Goal: Task Accomplishment & Management: Use online tool/utility

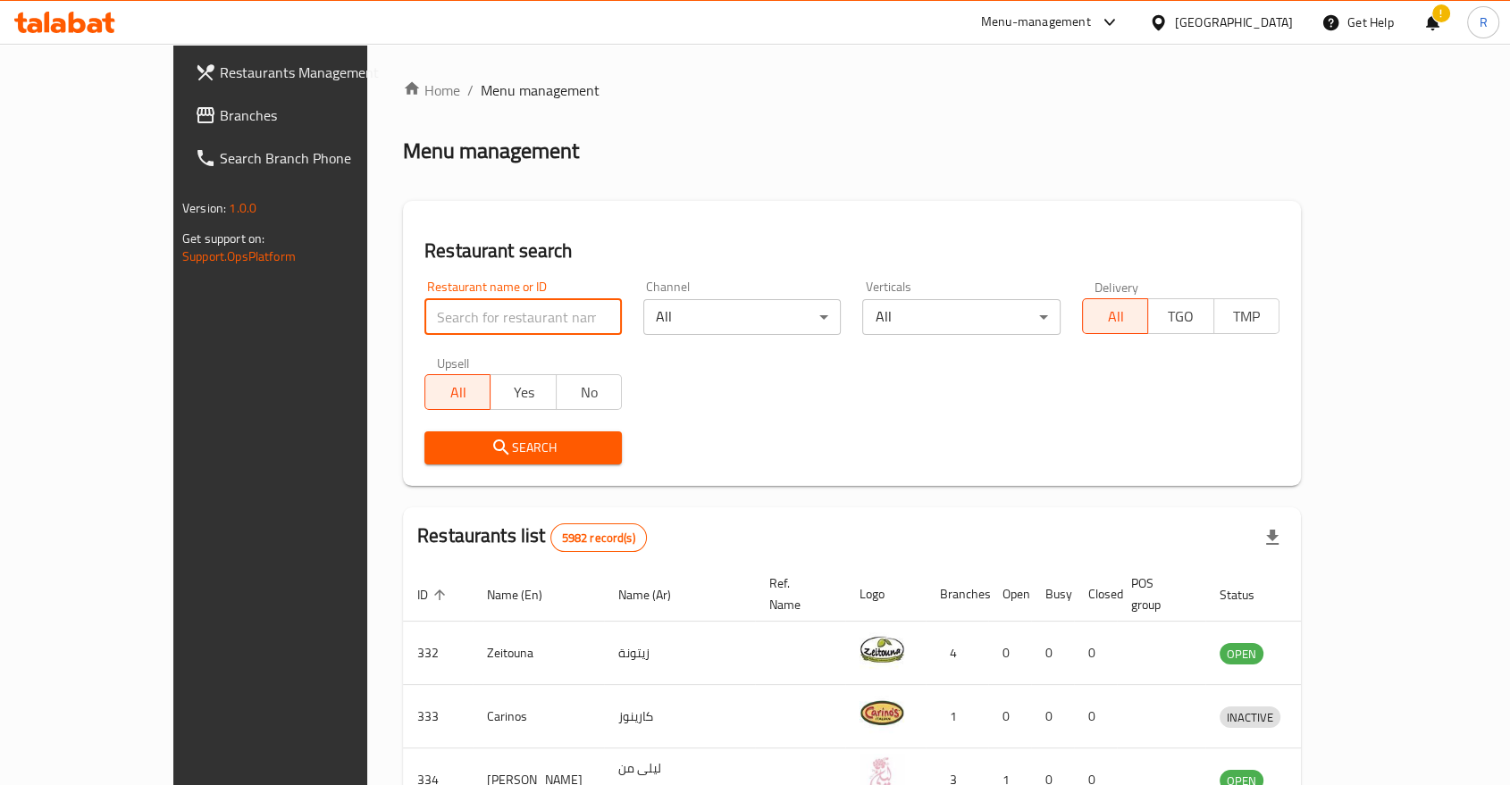
click at [500, 322] on input "search" at bounding box center [522, 317] width 197 height 36
type input "argan land"
click button "Search" at bounding box center [522, 447] width 197 height 33
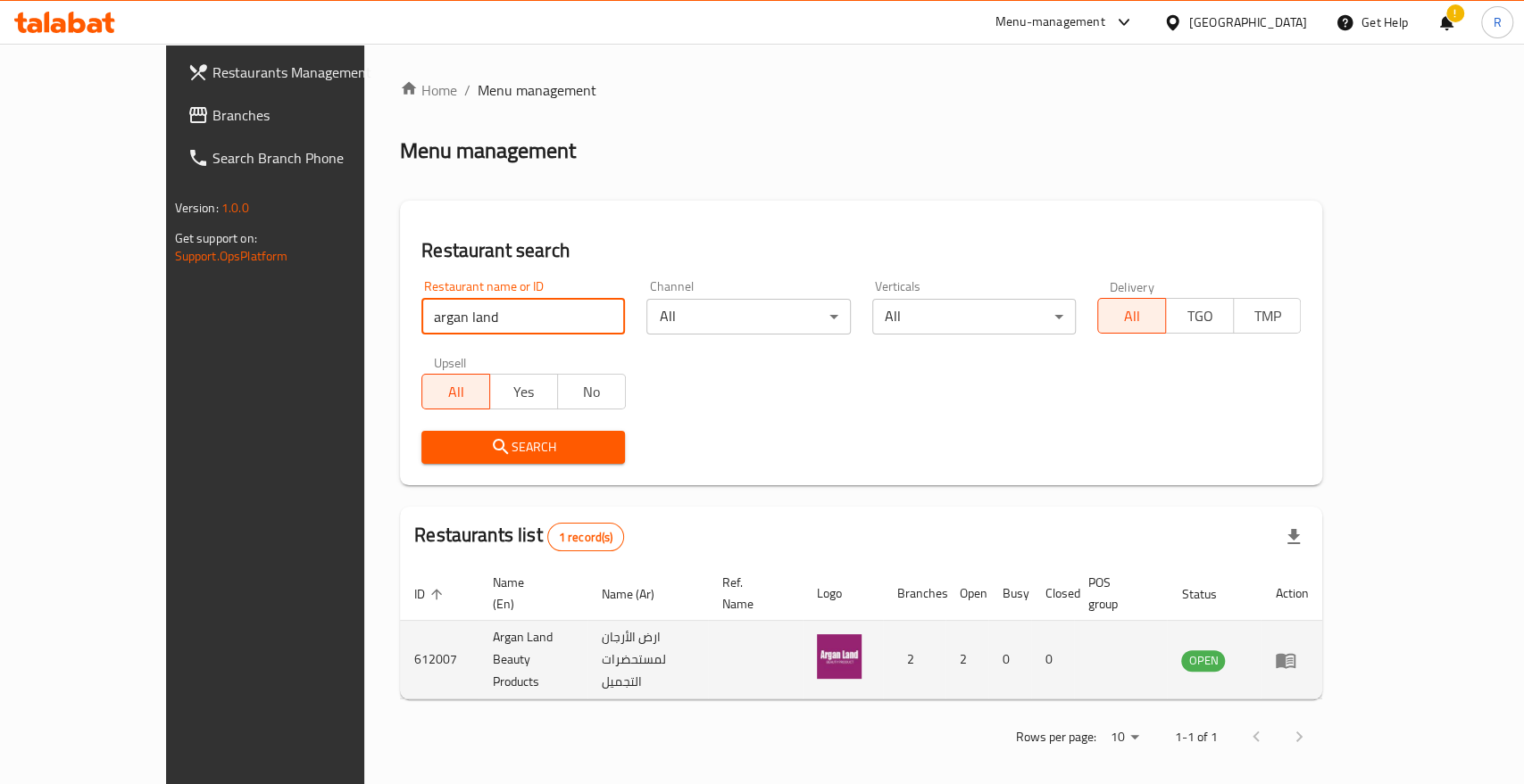
click at [1308, 649] on link "enhanced table" at bounding box center [1291, 659] width 33 height 21
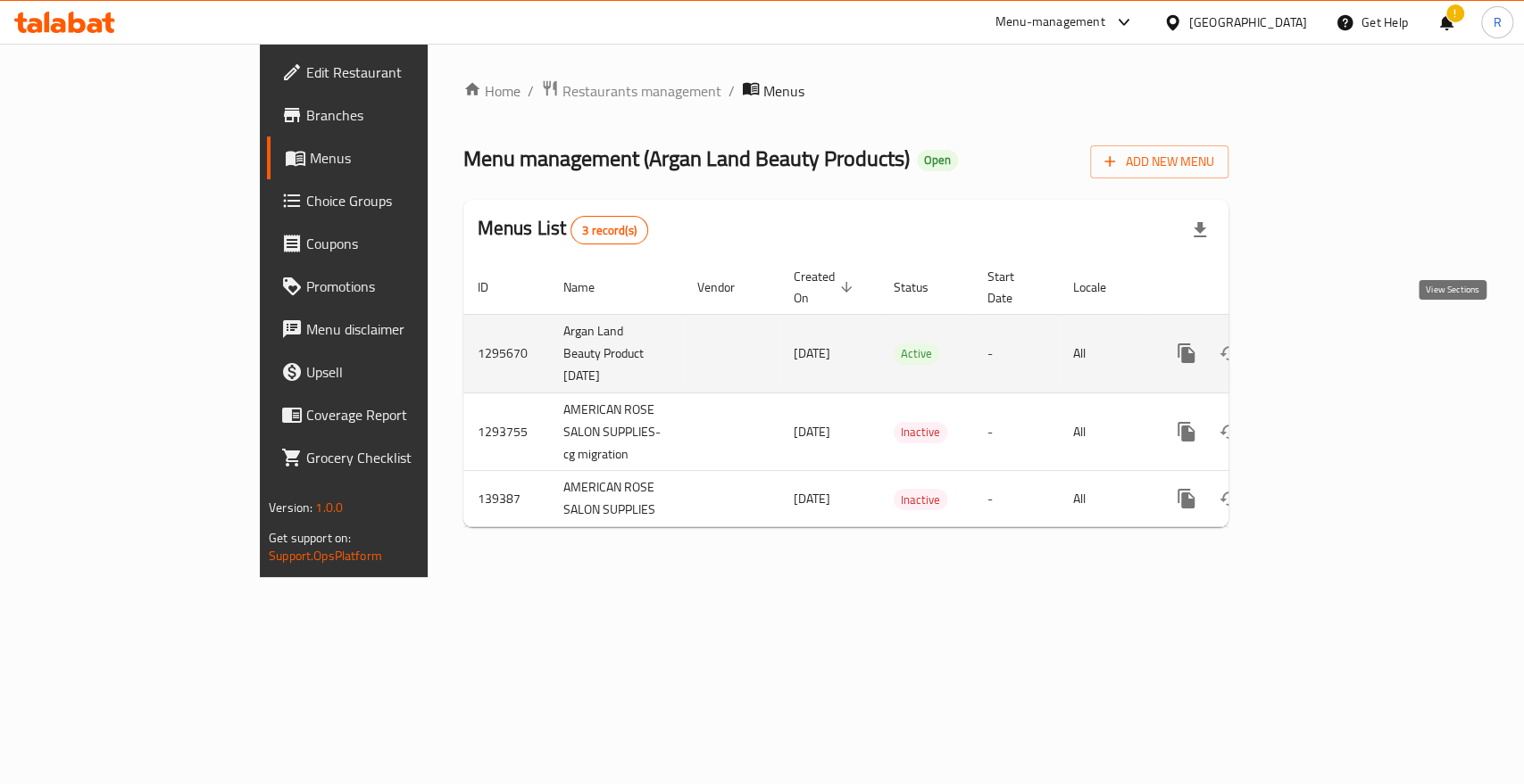
click at [1336, 333] on link "enhanced table" at bounding box center [1314, 353] width 43 height 43
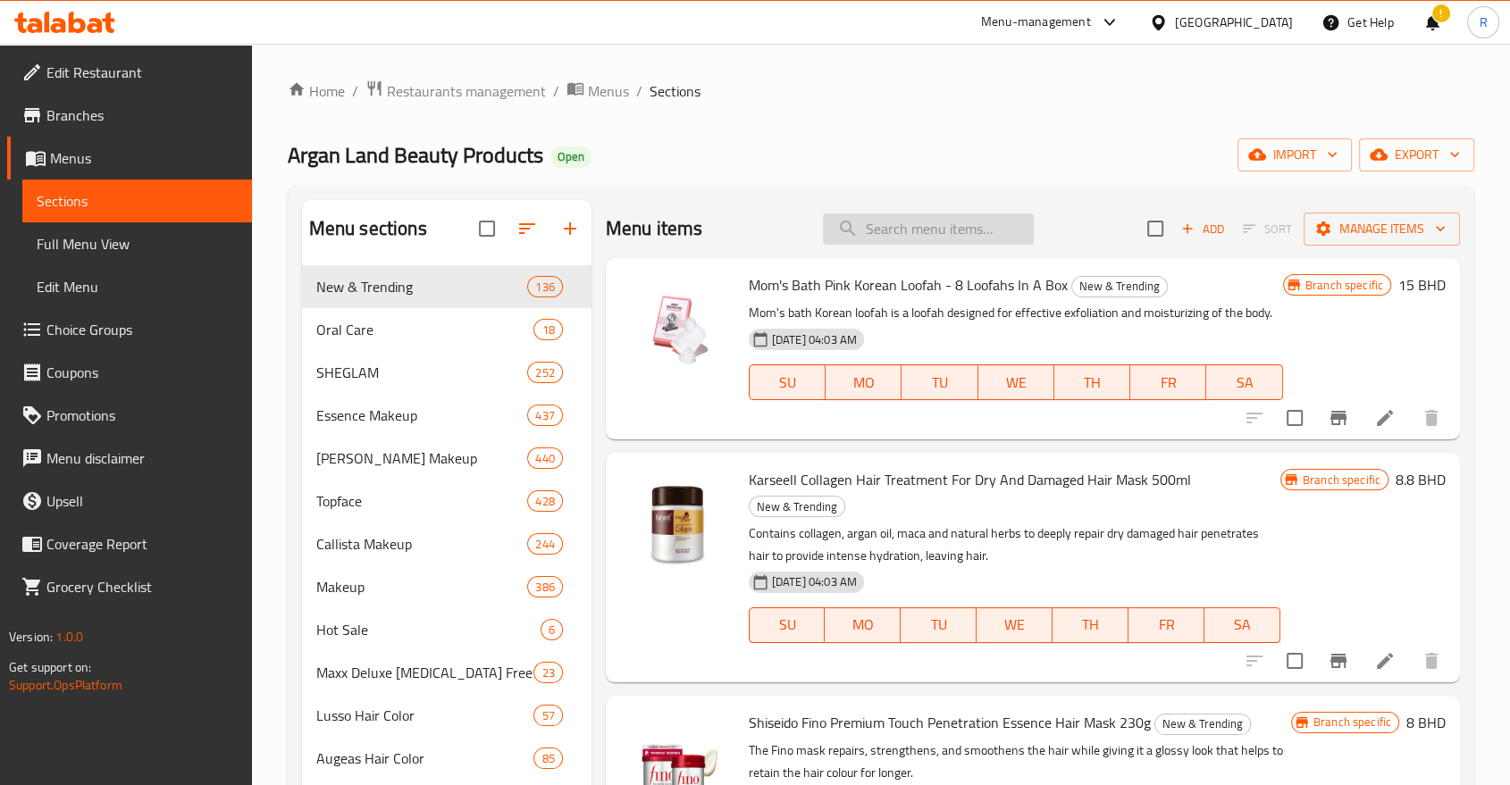
click at [900, 225] on input "search" at bounding box center [928, 229] width 211 height 31
paste input "Disaar Vitamin C 3 Piece Set"
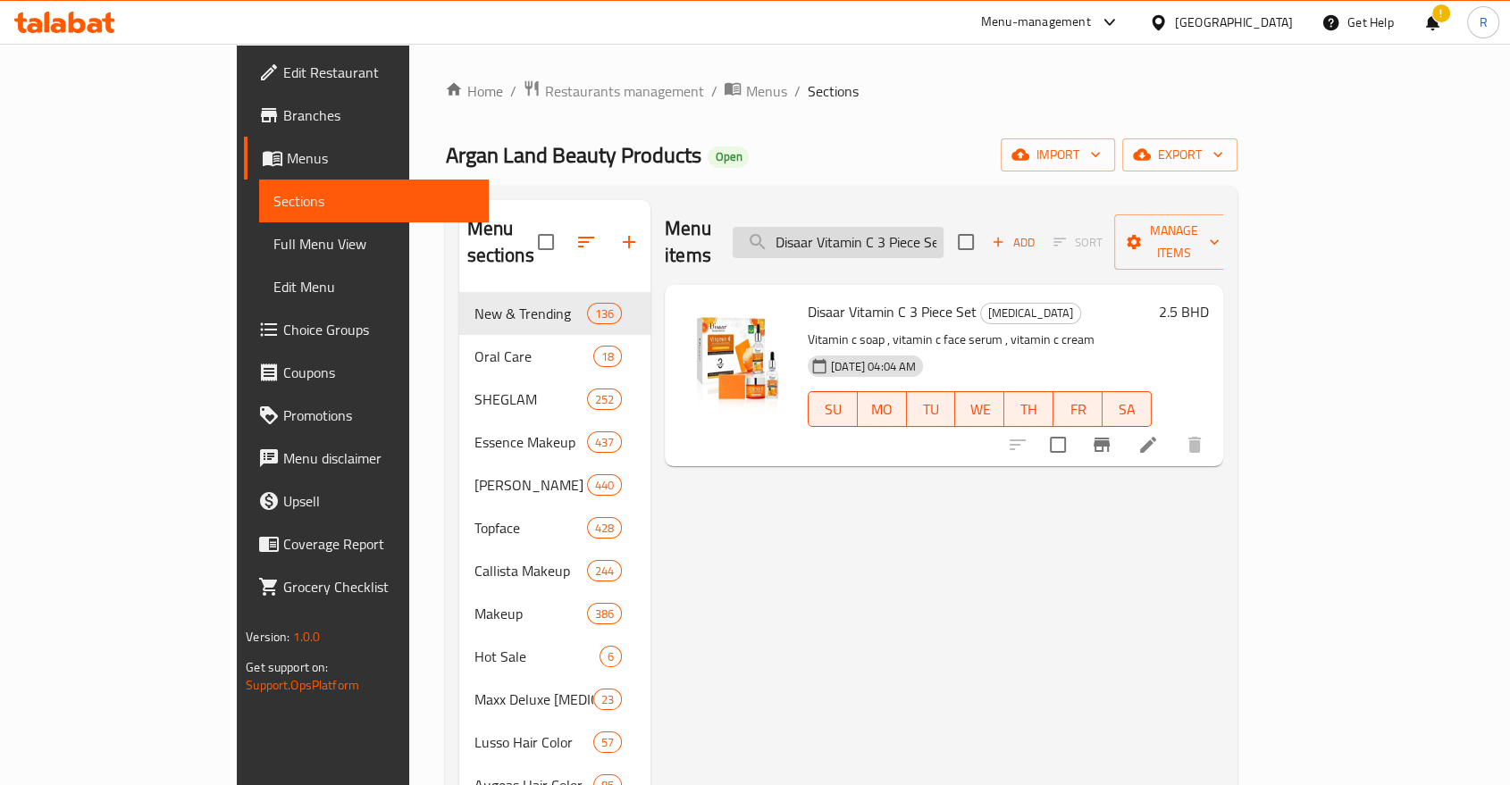
paste input "Guanjing Beauty [MEDICAL_DATA] 3 Pieces"
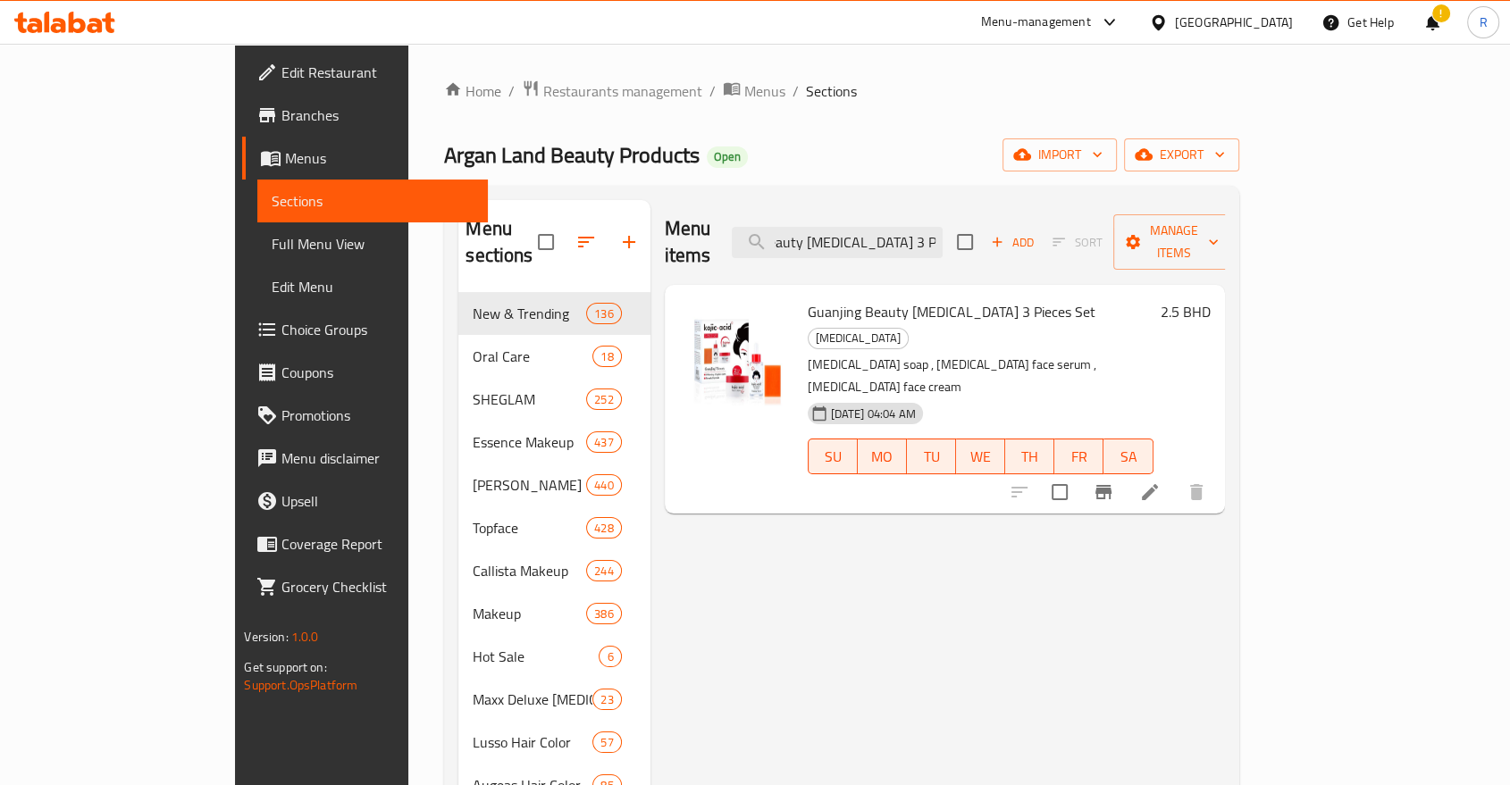
type input "Guanjing Beauty [MEDICAL_DATA] 3 Pieces Set"
click at [543, 91] on span "Restaurants management" at bounding box center [622, 90] width 159 height 21
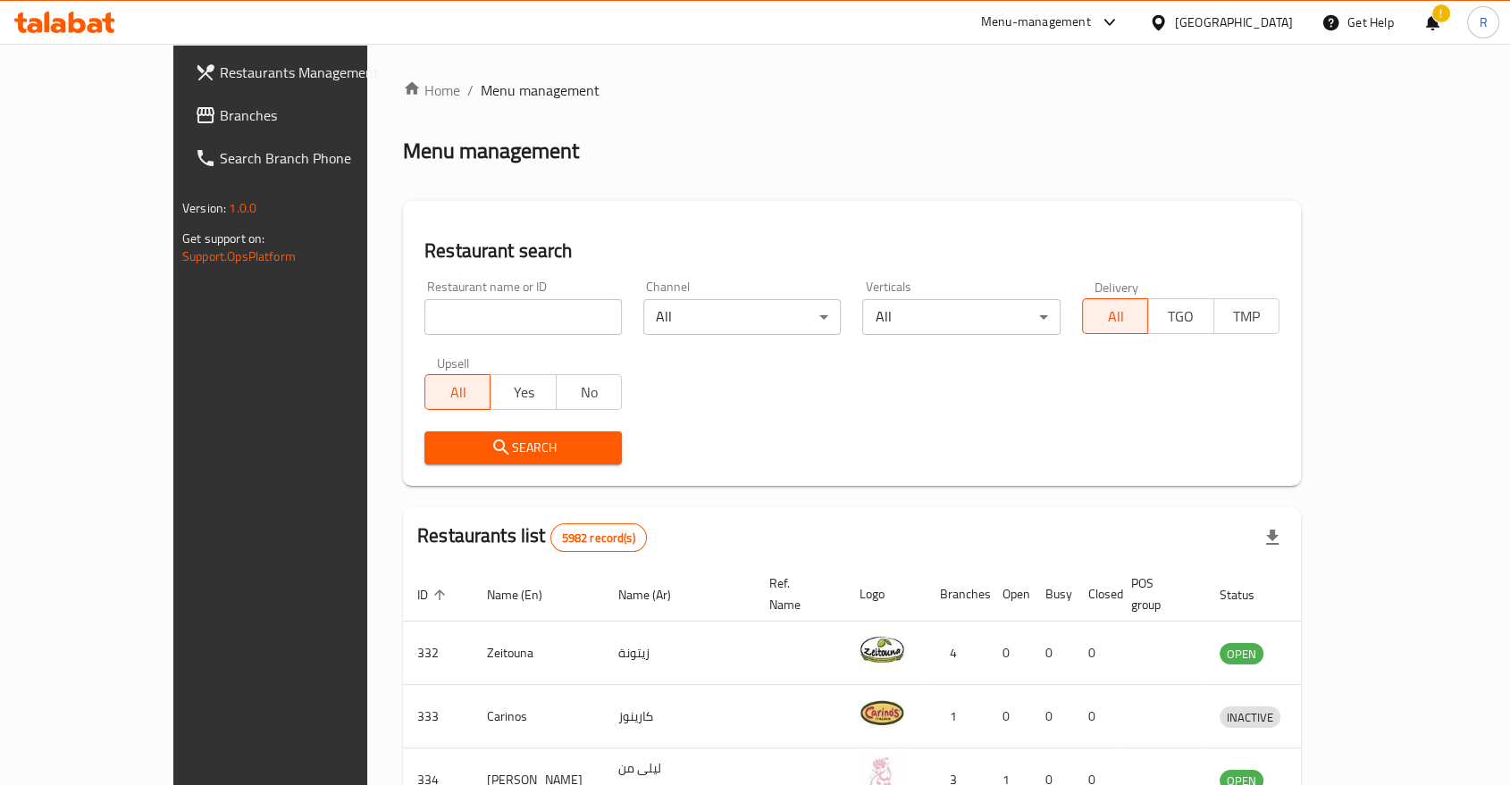
click at [467, 320] on input "search" at bounding box center [522, 317] width 197 height 36
type input "resources"
click button "Search" at bounding box center [522, 447] width 197 height 33
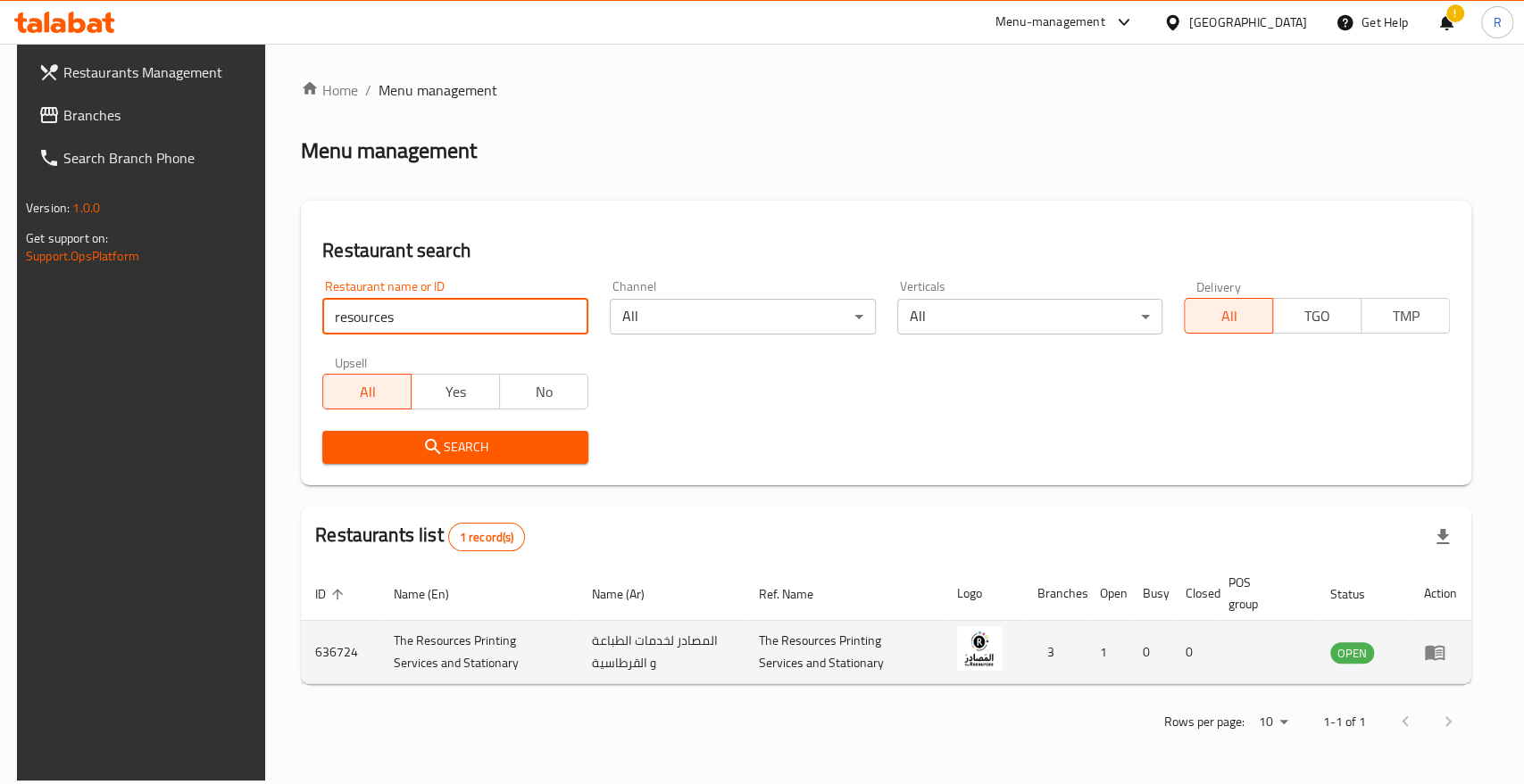
click at [1442, 653] on icon "enhanced table" at bounding box center [1438, 652] width 6 height 7
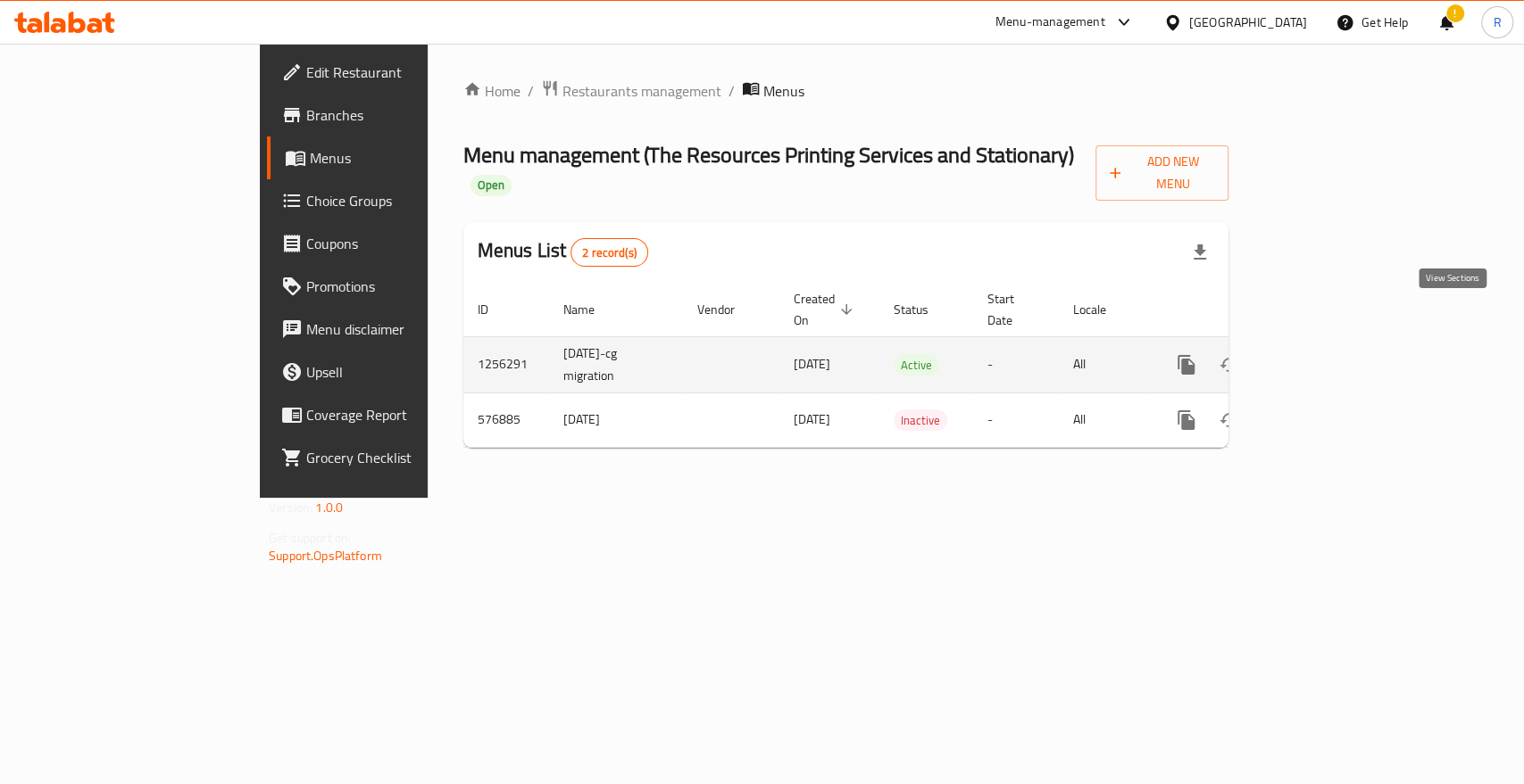
click at [1326, 355] on icon "enhanced table" at bounding box center [1314, 365] width 21 height 21
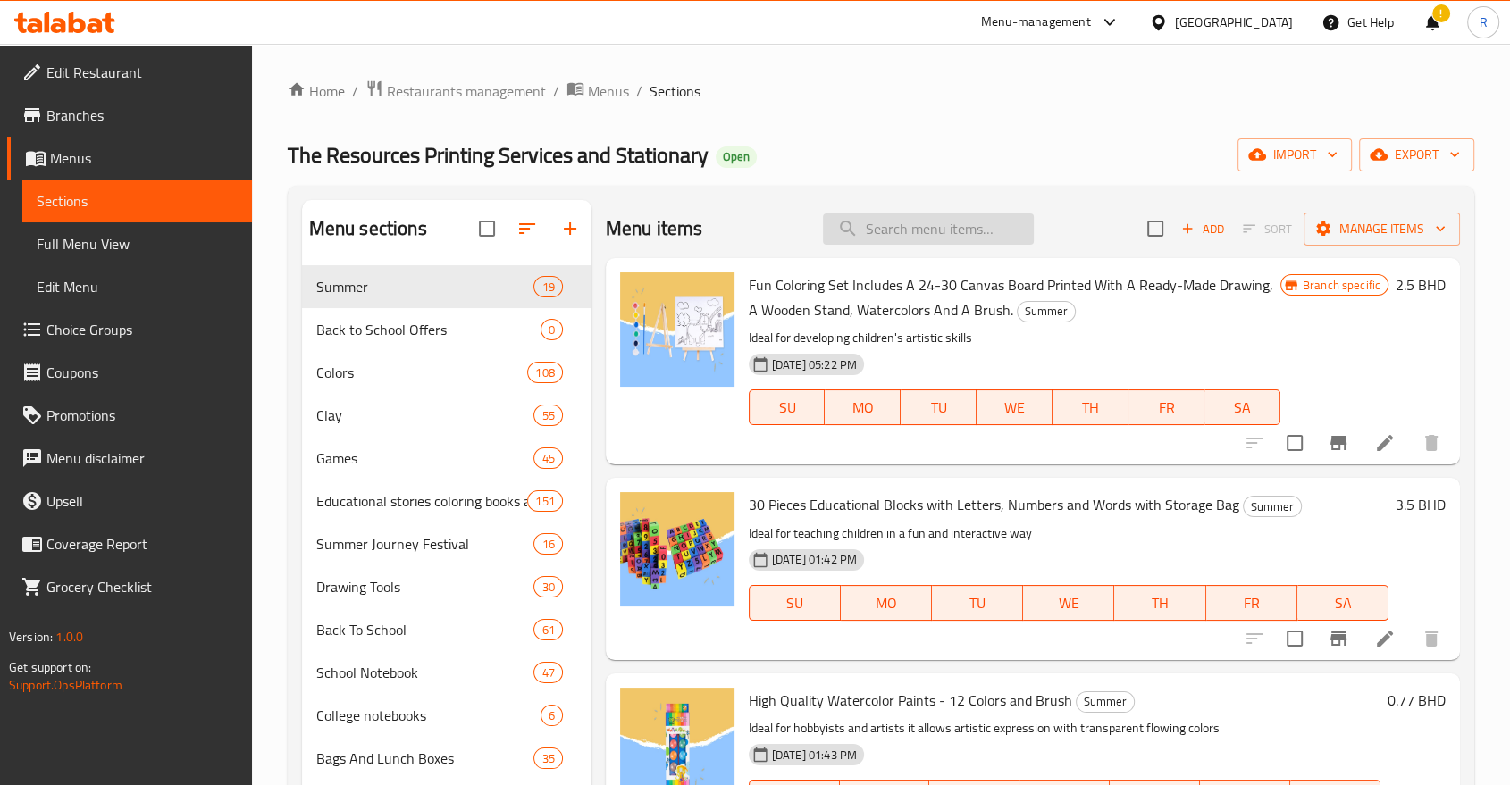
click at [968, 237] on input "search" at bounding box center [928, 229] width 211 height 31
paste input "This set includes 8 brightly colored ballpoint pens ideal for writing and color…"
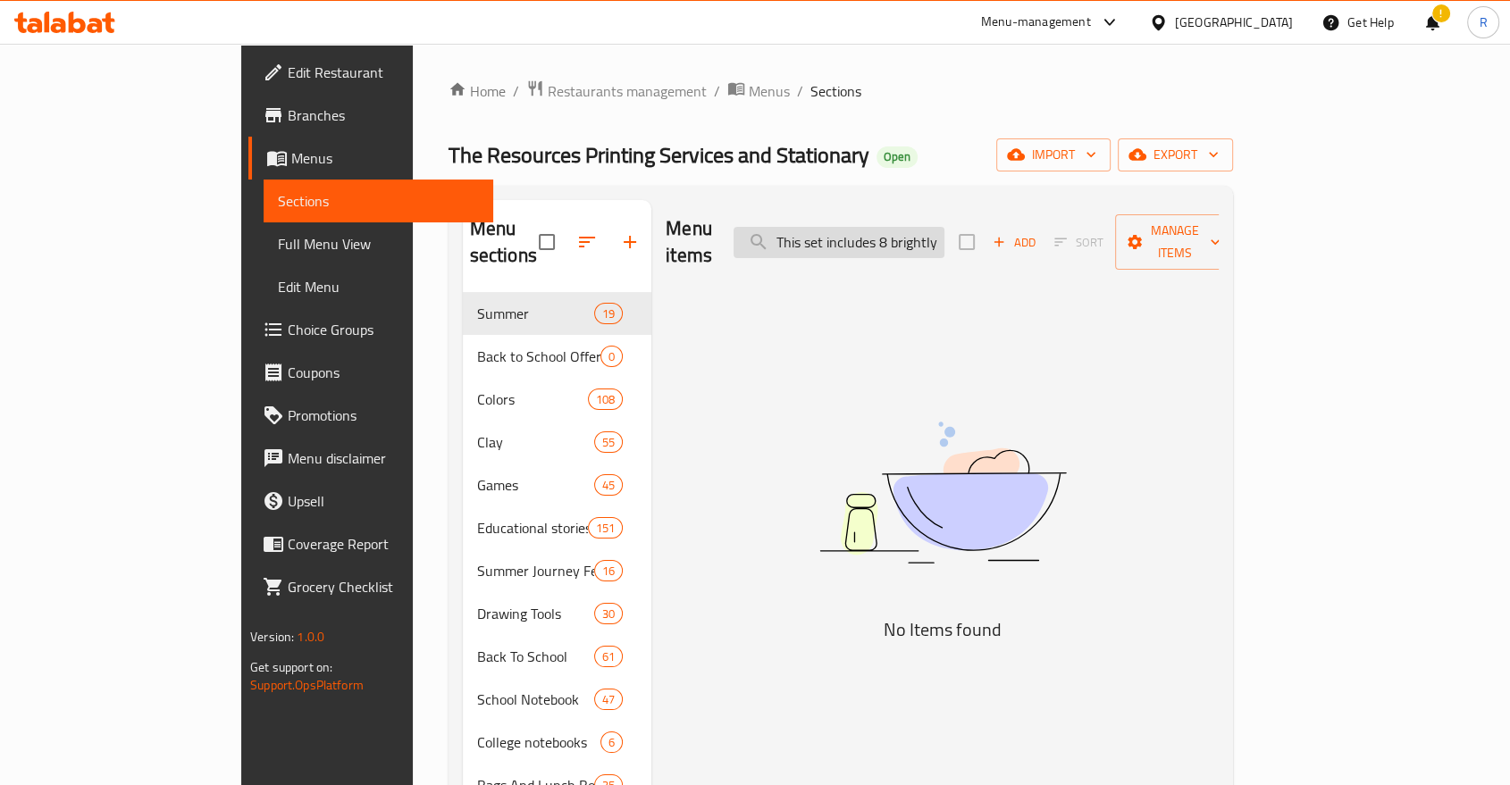
click at [944, 227] on input "This set includes 8 brightly colored ballpoint pens ideal for writing and color…" at bounding box center [838, 242] width 211 height 31
paste input "Ideal glue for school projects and office work. Bonds strongly and quickly"
click at [936, 239] on input "Ideal glue for school projects and office work. Bonds strongly and quickly" at bounding box center [838, 242] width 211 height 31
paste input "طقم أقلام حبر جاف ملونة بتصميم مريح وكتابة سلسة برأس دقيق 0.5 ملم"
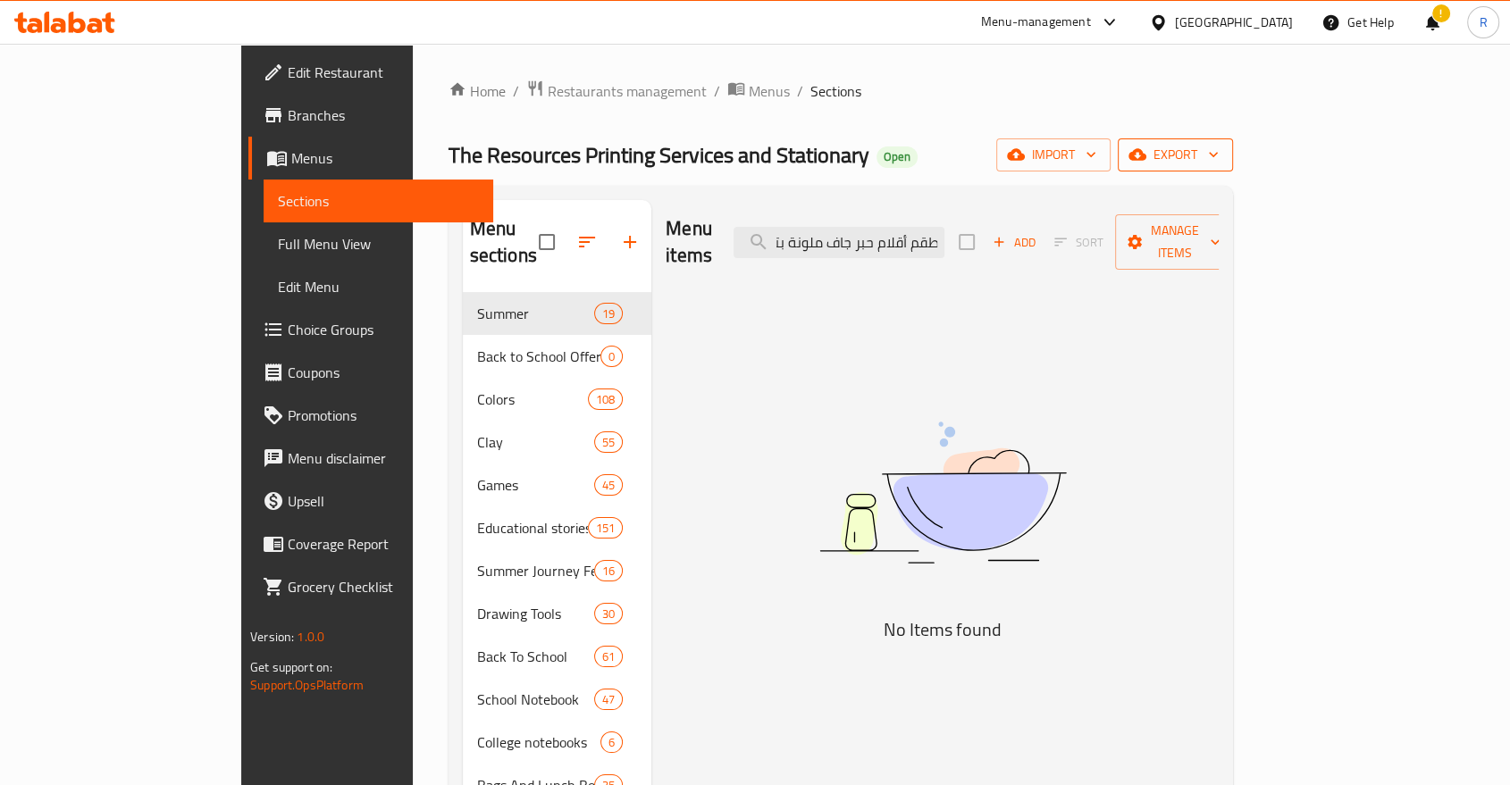
type input "طقم أقلام حبر جاف ملونة بتصميم مريح وكتابة سلسة برأس دقيق 0.5 ملم"
click at [1218, 165] on span "export" at bounding box center [1175, 155] width 87 height 22
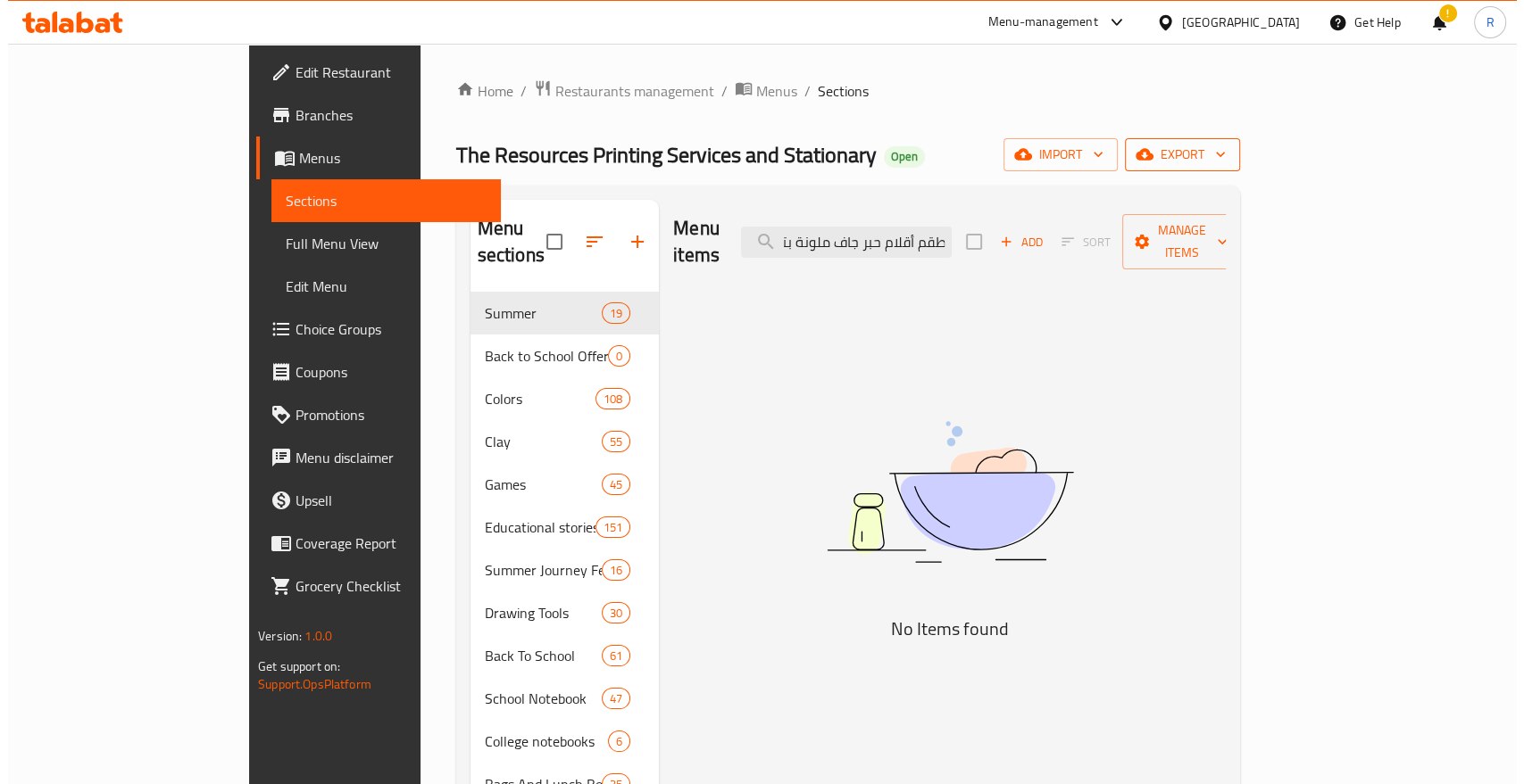
scroll to position [0, 0]
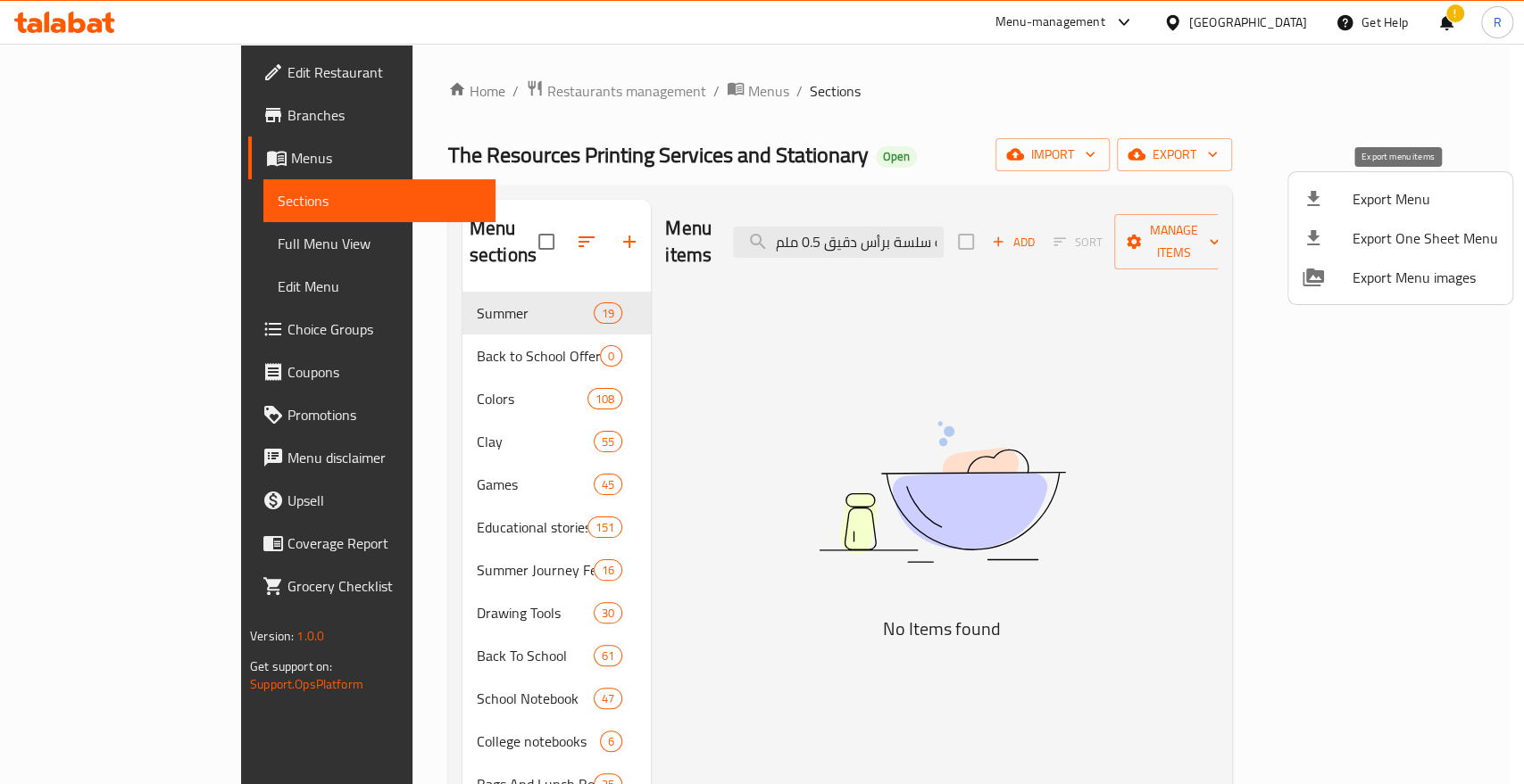
click at [1394, 206] on span "Export Menu" at bounding box center [1425, 198] width 146 height 21
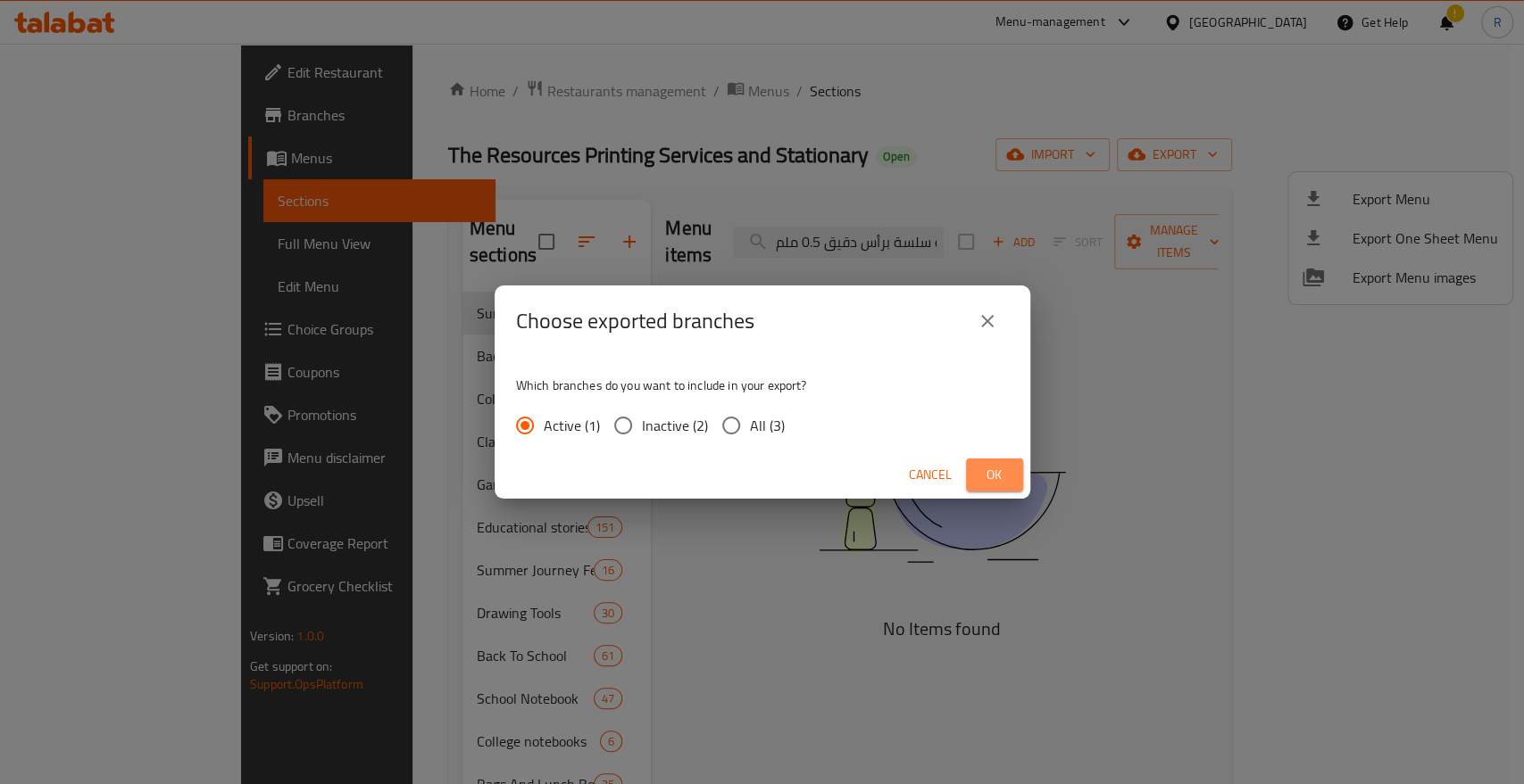
click at [991, 472] on span "Ok" at bounding box center [994, 475] width 29 height 22
